Goal: Task Accomplishment & Management: Manage account settings

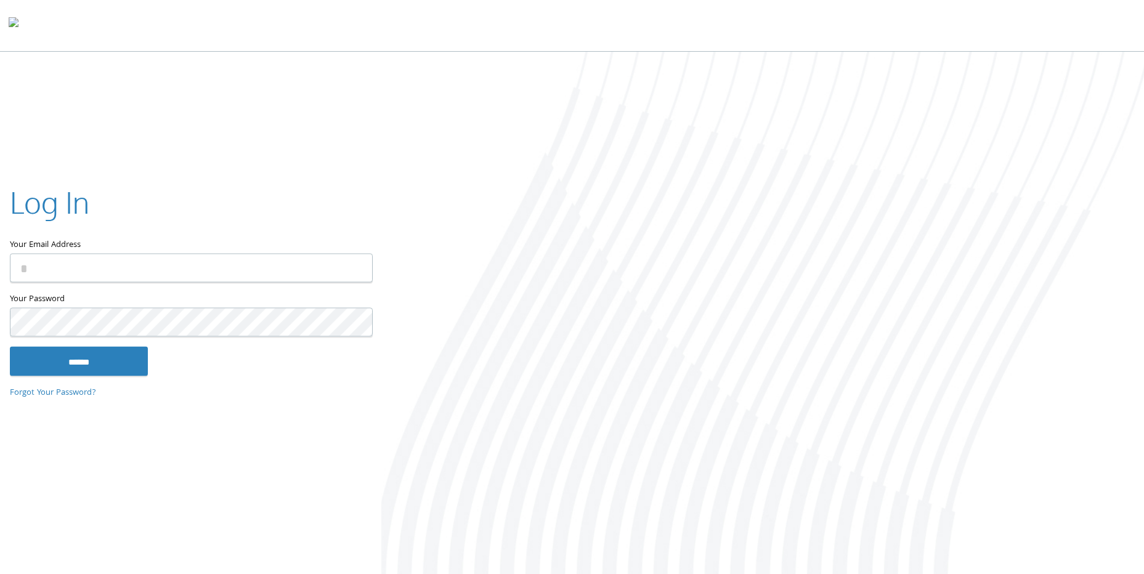
click at [112, 262] on input "Your Email Address" at bounding box center [191, 268] width 363 height 29
type input "**********"
click at [10, 347] on input "******" at bounding box center [79, 362] width 138 height 30
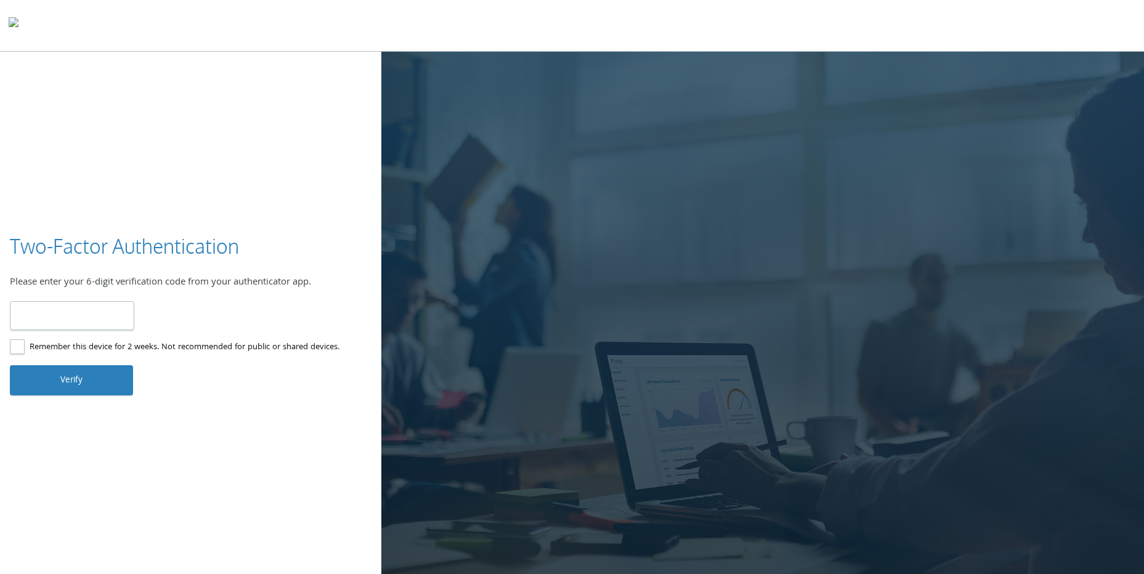
type input "******"
